Goal: Check status: Check status

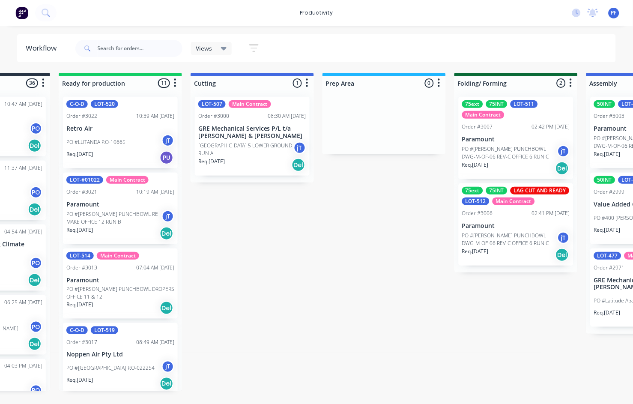
scroll to position [0, 98]
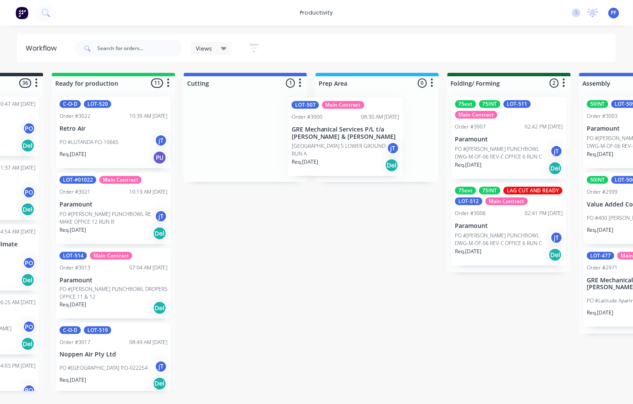
drag, startPoint x: 256, startPoint y: 131, endPoint x: 343, endPoint y: 134, distance: 87.8
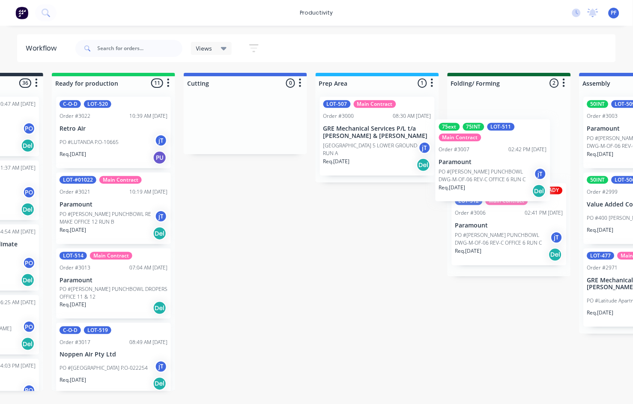
scroll to position [0, 101]
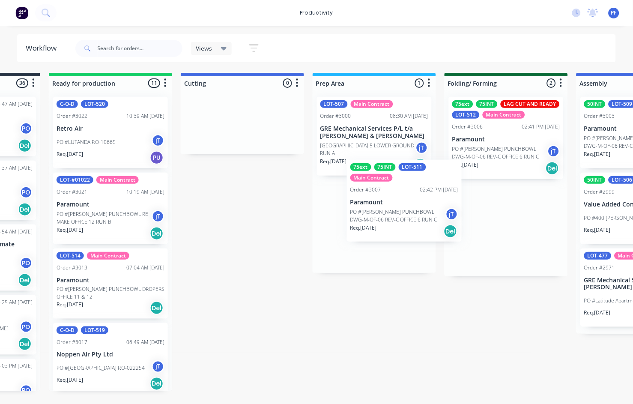
drag, startPoint x: 480, startPoint y: 168, endPoint x: 365, endPoint y: 208, distance: 122.2
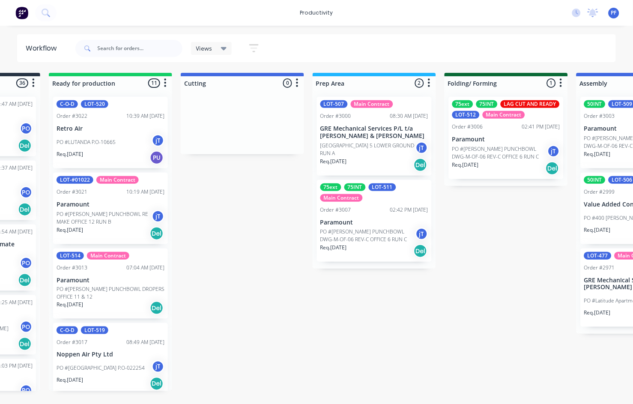
scroll to position [0, 100]
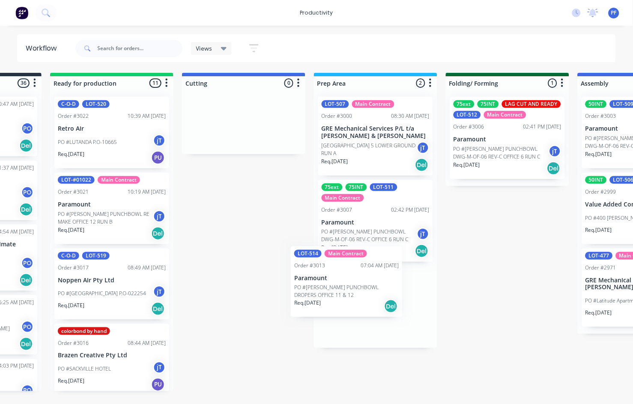
drag, startPoint x: 69, startPoint y: 295, endPoint x: 313, endPoint y: 293, distance: 244.0
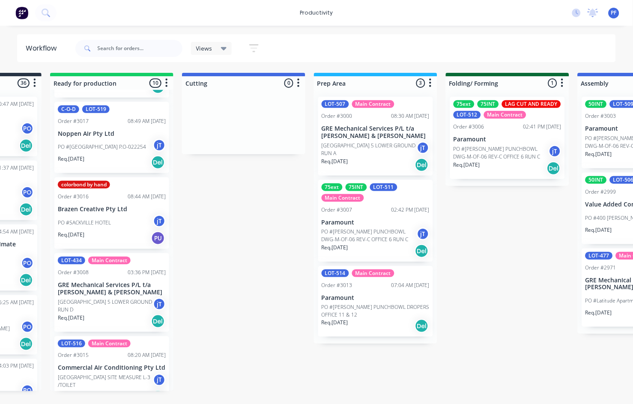
scroll to position [123, 0]
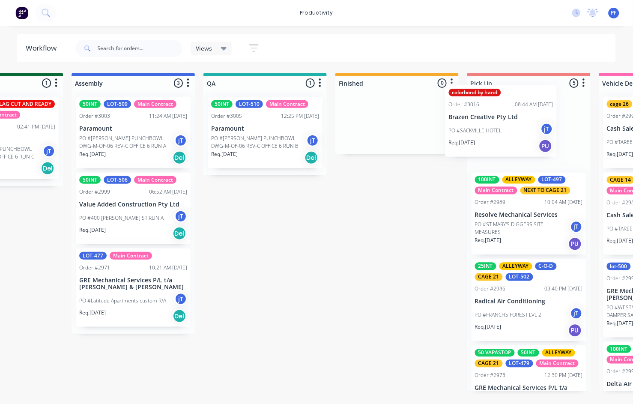
drag, startPoint x: 99, startPoint y: 221, endPoint x: 494, endPoint y: 110, distance: 410.9
click at [494, 110] on div "Submitted 36 Order #240 10:47 AM [DATE] Retro Air PO #Freshwater Apts PO Req. […" at bounding box center [225, 232] width 1676 height 318
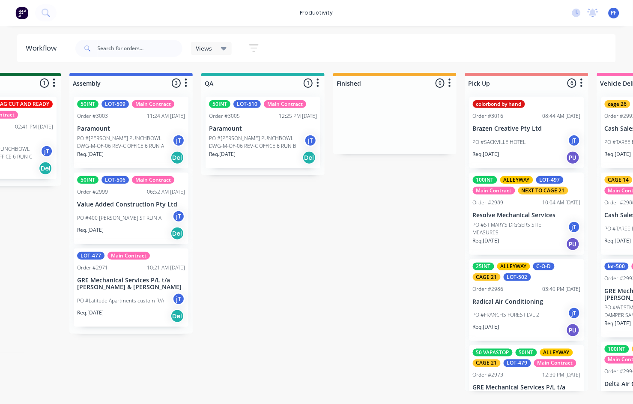
click at [531, 126] on p "Brazen Creative Pty Ltd" at bounding box center [527, 128] width 108 height 7
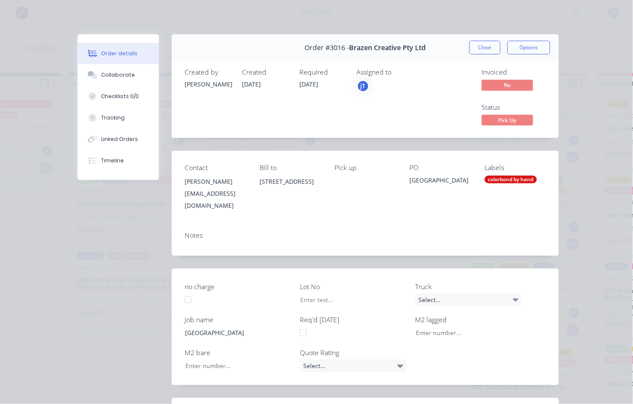
click at [511, 183] on div "colorbond by hand" at bounding box center [511, 180] width 52 height 8
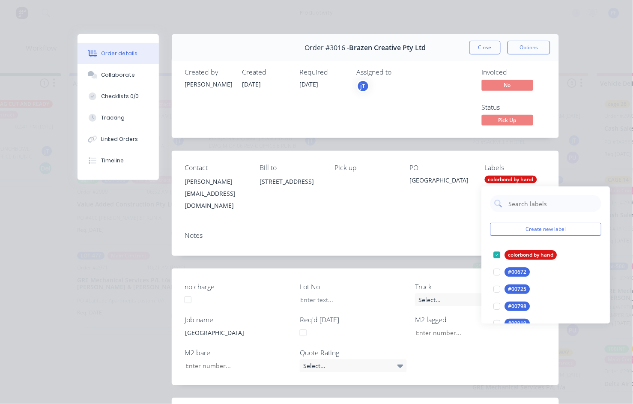
click at [532, 200] on input "text" at bounding box center [552, 203] width 89 height 17
click at [524, 252] on div "CAGE 21" at bounding box center [519, 254] width 28 height 9
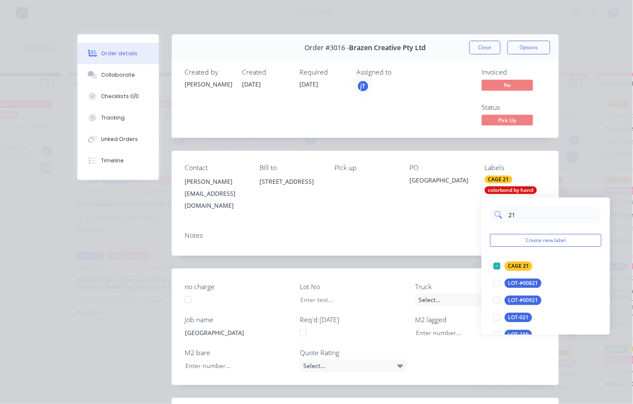
click at [520, 217] on input "21" at bounding box center [552, 214] width 89 height 17
type input "2"
type input "all"
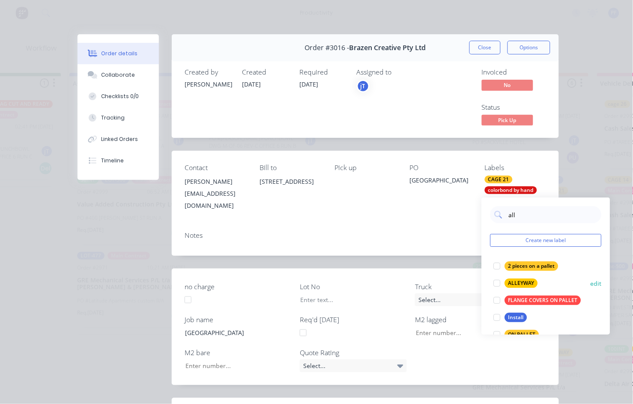
click at [494, 285] on div at bounding box center [496, 282] width 17 height 17
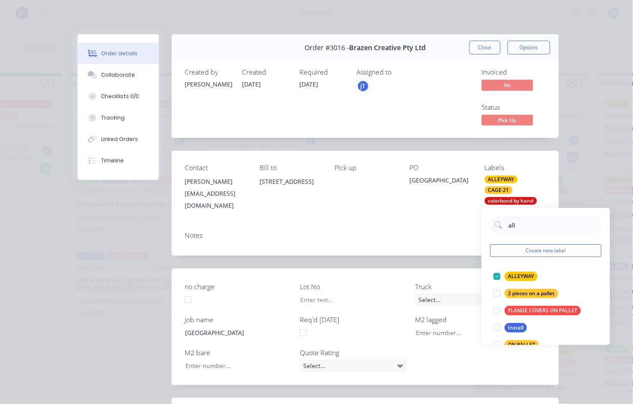
click at [455, 232] on div "Notes" at bounding box center [365, 235] width 361 height 8
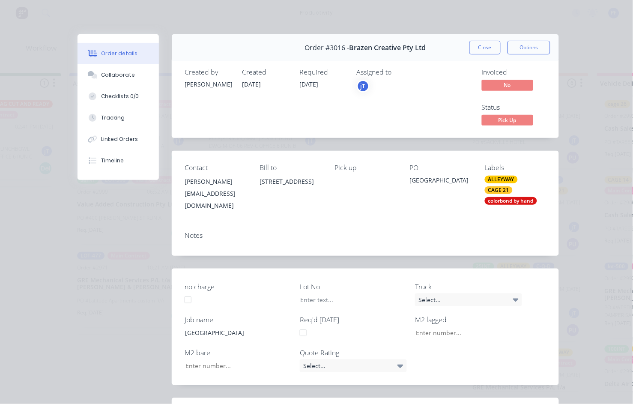
click at [482, 39] on div "Order #3016 - Brazen Creative Pty Ltd Close Options" at bounding box center [365, 47] width 387 height 27
click at [482, 41] on button "Close" at bounding box center [484, 48] width 31 height 14
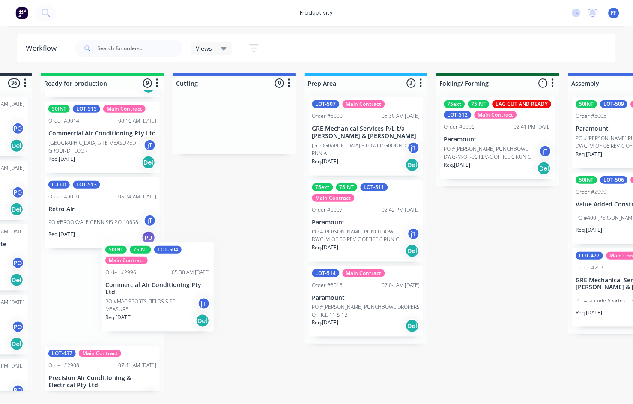
scroll to position [0, 107]
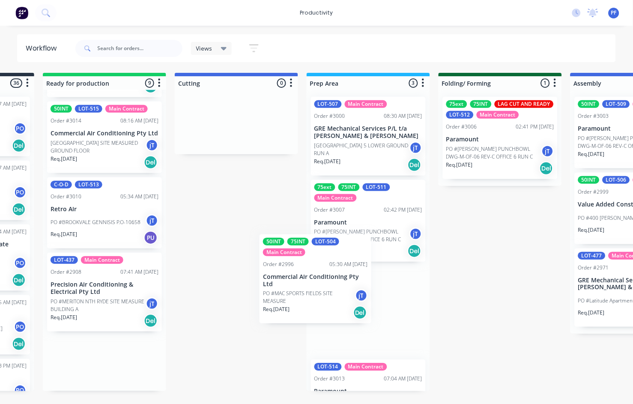
drag, startPoint x: 104, startPoint y: 305, endPoint x: 323, endPoint y: 272, distance: 222.1
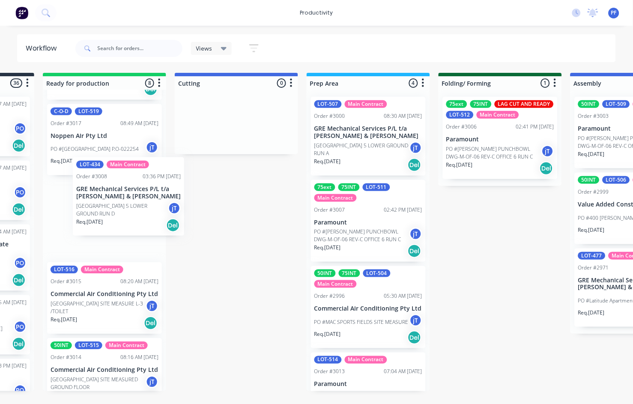
scroll to position [0, 104]
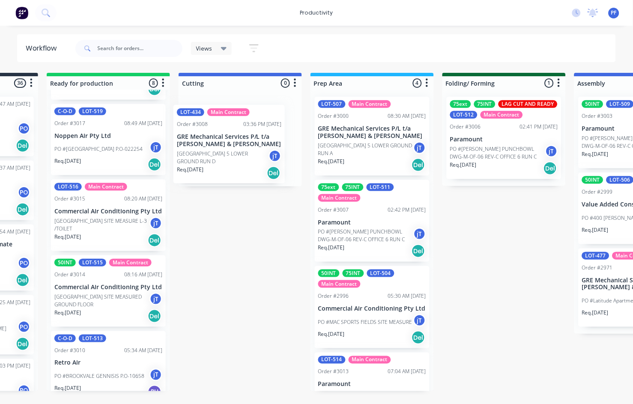
drag, startPoint x: 111, startPoint y: 237, endPoint x: 238, endPoint y: 162, distance: 147.1
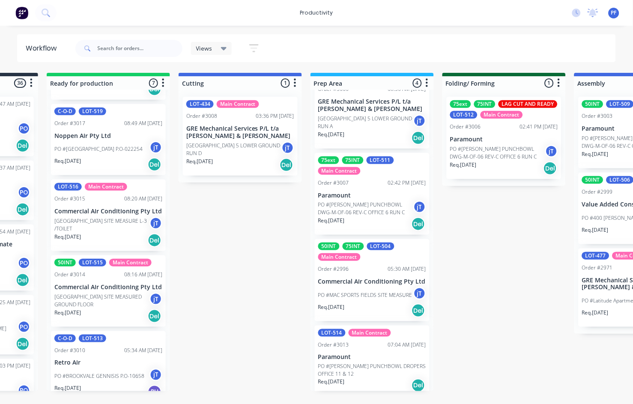
scroll to position [39, 0]
